Goal: Task Accomplishment & Management: Manage account settings

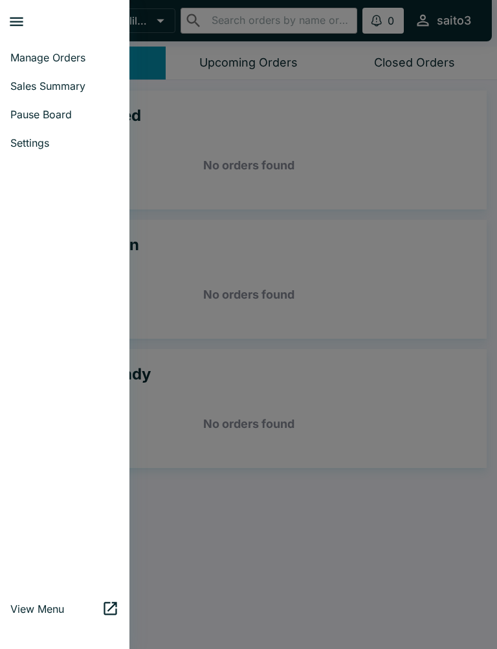
click at [80, 87] on span "Sales Summary" at bounding box center [64, 86] width 109 height 13
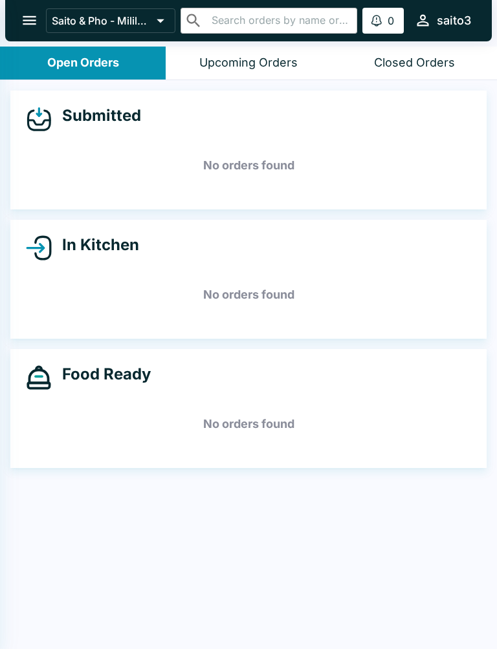
select select "03:00"
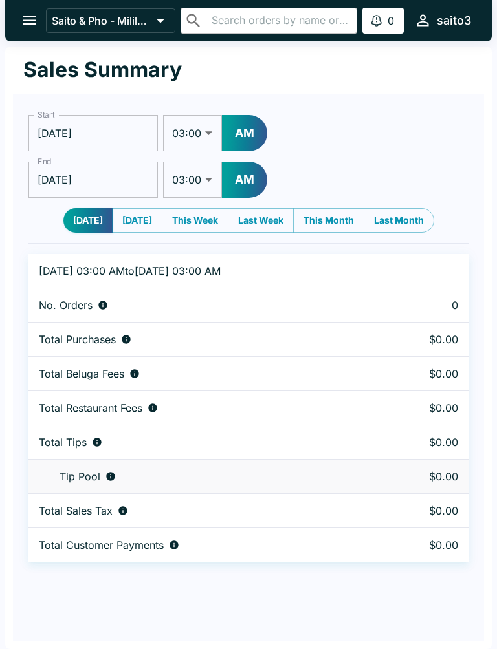
click at [146, 219] on button "[DATE]" at bounding box center [137, 220] width 50 height 25
type input "[DATE]"
click at [27, 28] on icon "open drawer" at bounding box center [29, 20] width 17 height 17
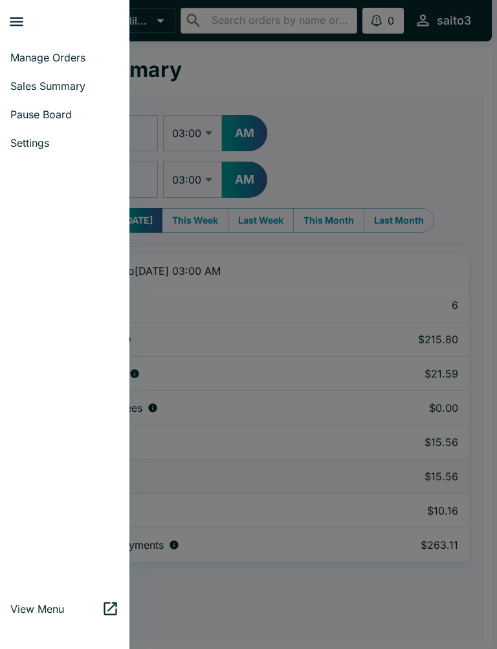
click at [69, 60] on span "Manage Orders" at bounding box center [64, 57] width 109 height 13
